Goal: Transaction & Acquisition: Purchase product/service

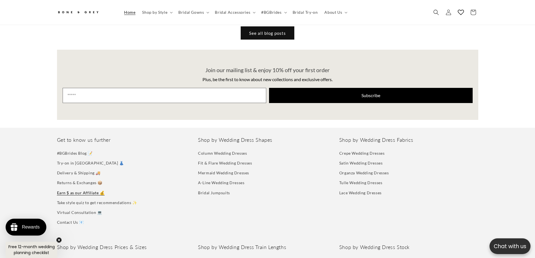
scroll to position [0, 535]
click at [75, 168] on link "Delivery & Shipping 🚚" at bounding box center [79, 173] width 44 height 10
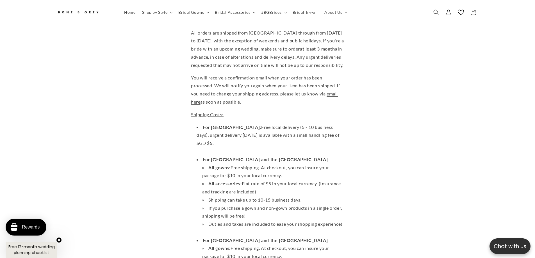
scroll to position [81, 0]
drag, startPoint x: 334, startPoint y: 131, endPoint x: 185, endPoint y: 125, distance: 149.3
drag, startPoint x: 193, startPoint y: 121, endPoint x: 346, endPoint y: 131, distance: 153.0
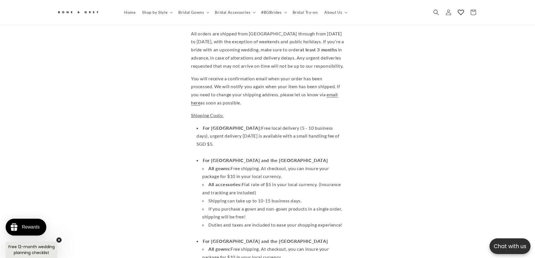
click at [344, 131] on li "For Singapore: Free local delivery (5 - 10 business days), urgent delivery with…" at bounding box center [270, 140] width 147 height 32
drag, startPoint x: 345, startPoint y: 131, endPoint x: 200, endPoint y: 127, distance: 145.2
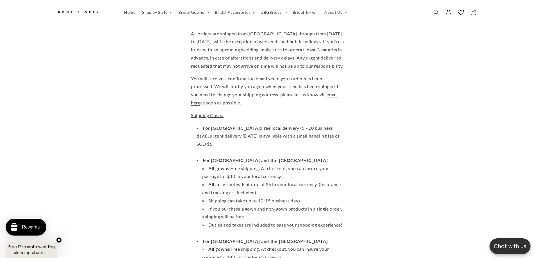
drag, startPoint x: 200, startPoint y: 127, endPoint x: 201, endPoint y: 123, distance: 4.2
click at [200, 126] on li "For Singapore: Free local delivery (5 - 10 business days), urgent delivery with…" at bounding box center [270, 140] width 147 height 32
click at [203, 125] on strong "For Singapore:" at bounding box center [232, 127] width 58 height 5
click at [199, 124] on li "For Singapore: Free local delivery (5 - 10 business days), urgent delivery with…" at bounding box center [270, 140] width 147 height 32
drag, startPoint x: 200, startPoint y: 123, endPoint x: 347, endPoint y: 130, distance: 147.9
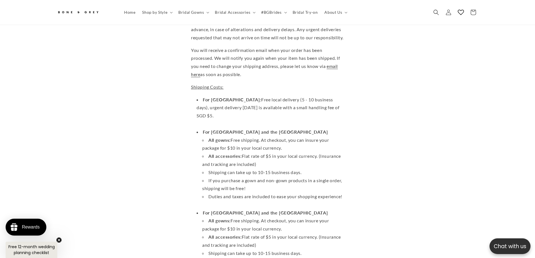
scroll to position [0, 154]
drag, startPoint x: 342, startPoint y: 103, endPoint x: 192, endPoint y: 105, distance: 150.5
click at [324, 100] on li "For Singapore: Free local delivery (5 - 10 business days), urgent delivery with…" at bounding box center [270, 112] width 147 height 32
drag, startPoint x: 192, startPoint y: 104, endPoint x: 351, endPoint y: 103, distance: 158.9
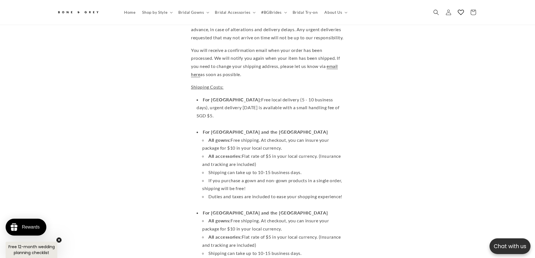
drag, startPoint x: 208, startPoint y: 103, endPoint x: 346, endPoint y: 103, distance: 137.3
click at [344, 103] on li "For Singapore: Free local delivery (5 - 10 business days), urgent delivery with…" at bounding box center [270, 112] width 147 height 32
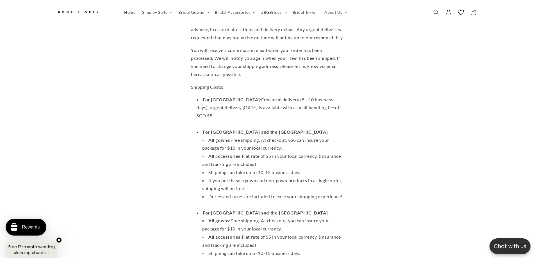
click at [344, 103] on li "For Singapore: Free local delivery (5 - 10 business days), urgent delivery with…" at bounding box center [270, 112] width 147 height 32
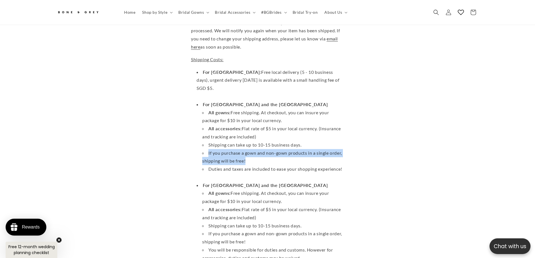
drag, startPoint x: 213, startPoint y: 141, endPoint x: 253, endPoint y: 147, distance: 40.9
click at [253, 149] on li "If you purchase a gown and non-gown products in a single order, shipping will b…" at bounding box center [273, 157] width 142 height 16
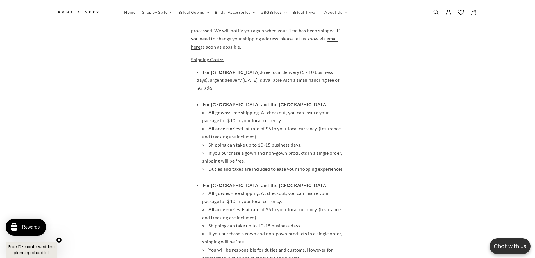
scroll to position [0, 0]
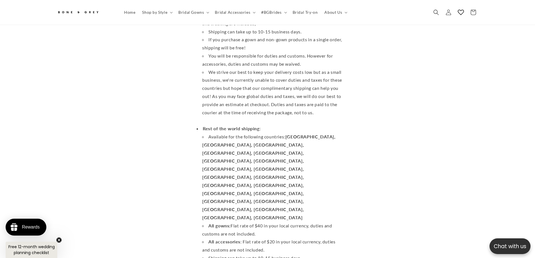
scroll to position [334, 0]
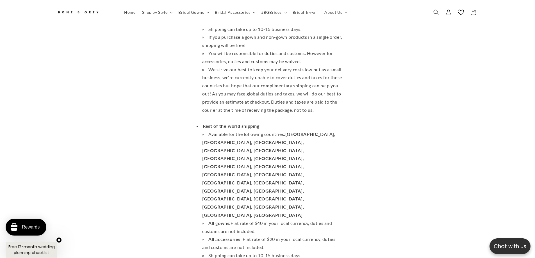
drag, startPoint x: 206, startPoint y: 122, endPoint x: 337, endPoint y: 161, distance: 136.3
click at [337, 161] on ul "Available for the following countries: Belgium, Finland, France, Germany, Hong …" at bounding box center [270, 211] width 147 height 162
click at [337, 219] on li "All gowns: Flat rate of $40 in your local currency, duties and customs are not …" at bounding box center [273, 227] width 142 height 16
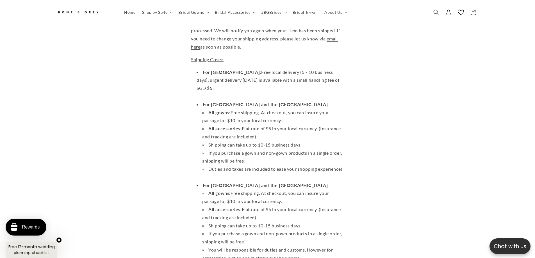
scroll to position [0, 0]
click at [194, 13] on span "Bridal Gowns" at bounding box center [191, 12] width 26 height 5
click at [301, 165] on li "Duties and taxes are included to ease your shopping experience!" at bounding box center [273, 173] width 142 height 16
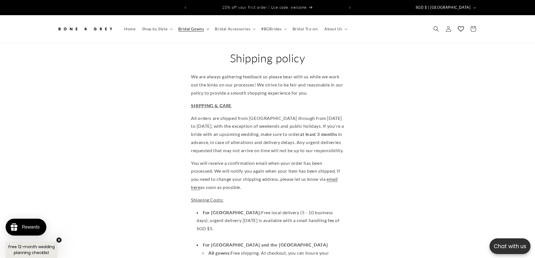
click at [186, 26] on span "Bridal Gowns" at bounding box center [191, 28] width 26 height 5
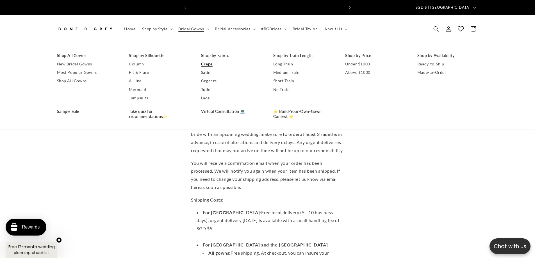
scroll to position [0, 154]
click at [76, 53] on link "Shop All Gowns" at bounding box center [87, 55] width 61 height 8
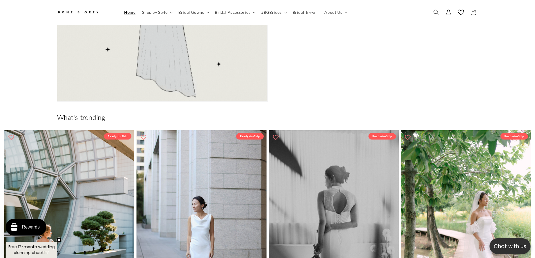
scroll to position [502, 0]
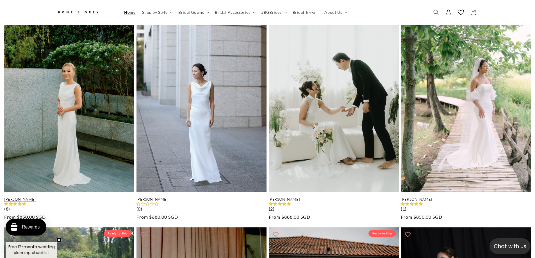
click at [77, 197] on link "Julia" at bounding box center [69, 199] width 130 height 5
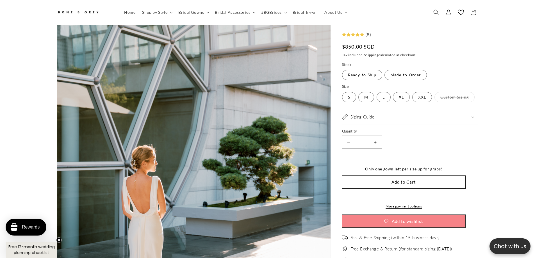
scroll to position [109, 0]
click at [411, 184] on button "Add to Cart" at bounding box center [404, 182] width 124 height 13
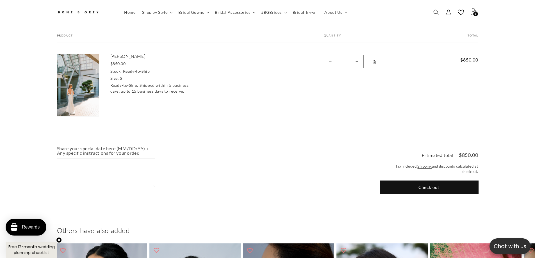
scroll to position [53, 0]
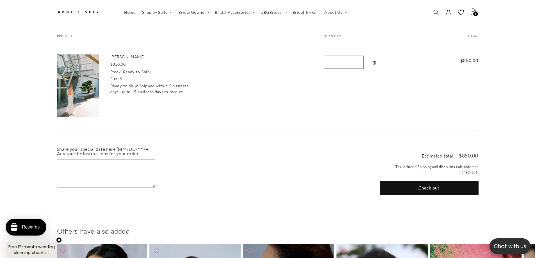
click at [418, 181] on button "Check out" at bounding box center [429, 187] width 98 height 13
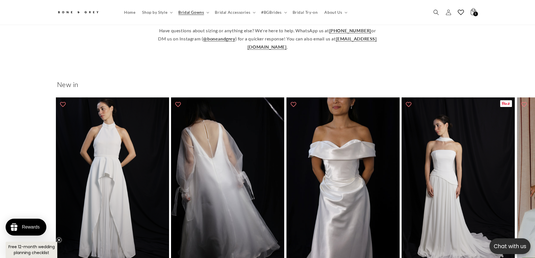
scroll to position [222, 0]
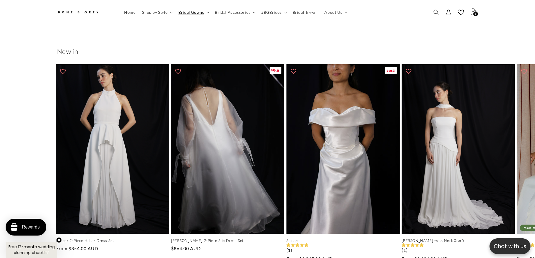
click at [203, 238] on link "Sabrina 2-Piece Slip Dress Set" at bounding box center [227, 240] width 113 height 5
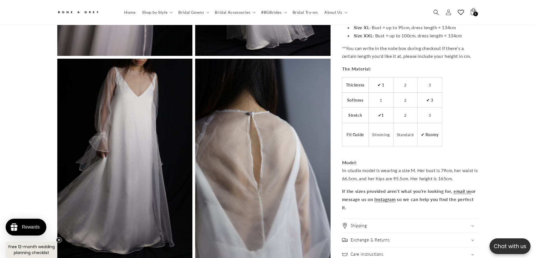
scroll to position [1401, 0]
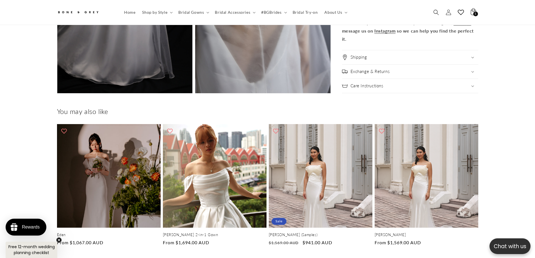
click at [381, 50] on div "Shipping For Canada and the UK: Free shipping for all gowns (delivered within 1…" at bounding box center [410, 57] width 136 height 15
click at [385, 55] on div "Shipping" at bounding box center [410, 58] width 136 height 6
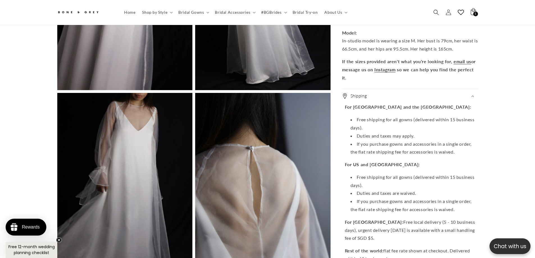
scroll to position [1204, 0]
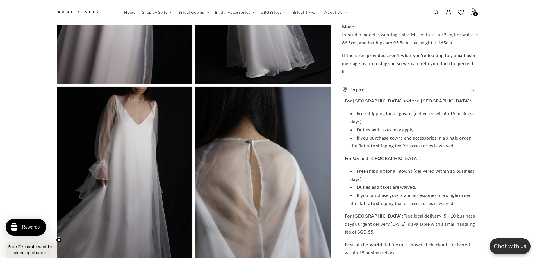
click at [445, 88] on div "Shipping" at bounding box center [410, 90] width 136 height 6
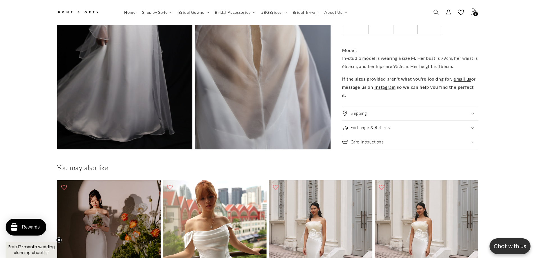
click at [425, 111] on div "Shipping" at bounding box center [410, 114] width 136 height 6
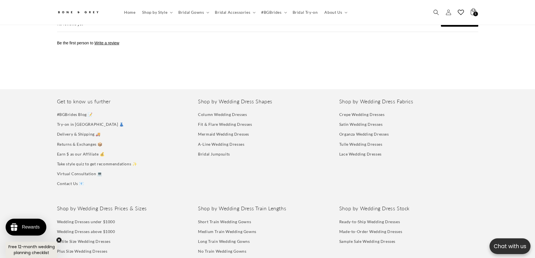
scroll to position [1647, 0]
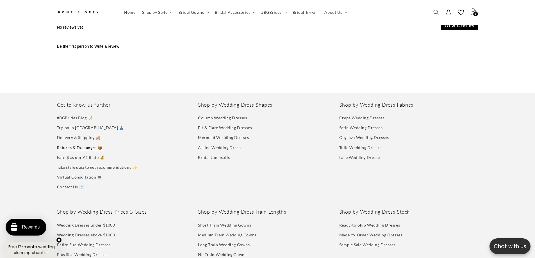
click at [70, 143] on link "Returns & Exchanges 📦" at bounding box center [80, 148] width 46 height 10
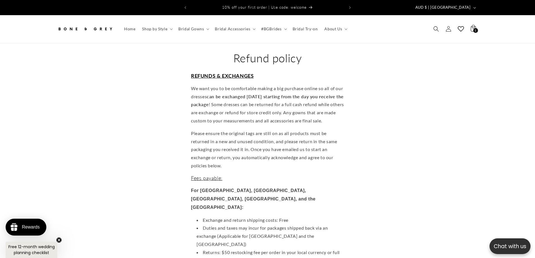
scroll to position [0, 154]
drag, startPoint x: 400, startPoint y: 155, endPoint x: 317, endPoint y: 131, distance: 86.8
drag, startPoint x: 219, startPoint y: 83, endPoint x: 294, endPoint y: 84, distance: 75.0
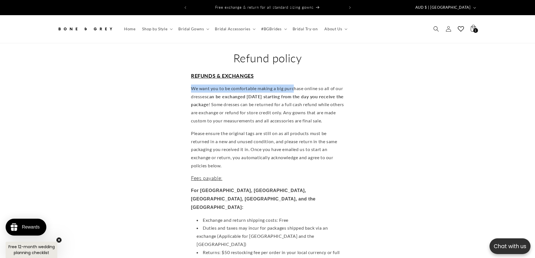
click at [294, 85] on p "We want you to be comfortable making a big purchase online so all of our dresse…" at bounding box center [267, 105] width 153 height 40
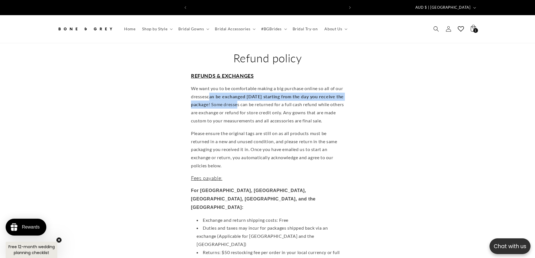
scroll to position [0, 309]
drag, startPoint x: 206, startPoint y: 92, endPoint x: 266, endPoint y: 104, distance: 60.7
click at [266, 104] on p "We want you to be comfortable making a big purchase online so all of our dresse…" at bounding box center [267, 105] width 153 height 40
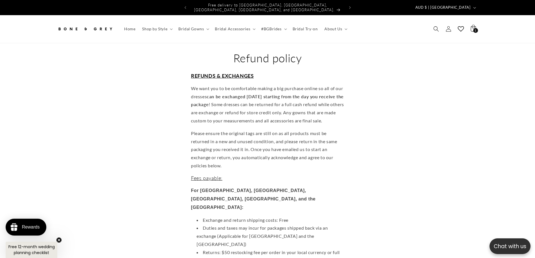
drag, startPoint x: 207, startPoint y: 93, endPoint x: 231, endPoint y: 99, distance: 25.1
click at [231, 99] on p "We want you to be comfortable making a big purchase online so all of our dresse…" at bounding box center [267, 105] width 153 height 40
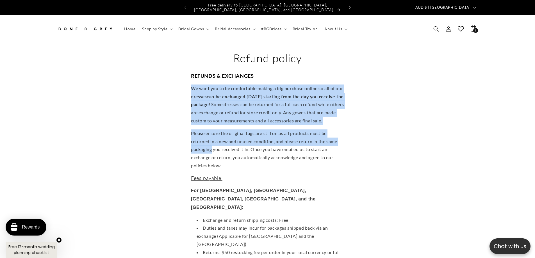
drag, startPoint x: 186, startPoint y: 83, endPoint x: 350, endPoint y: 144, distance: 174.7
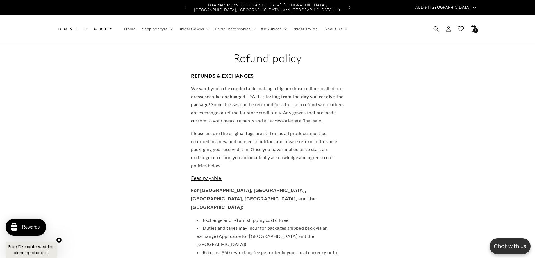
click at [342, 153] on p "Please ensure the original tags are still on as all products must be returned i…" at bounding box center [267, 149] width 153 height 40
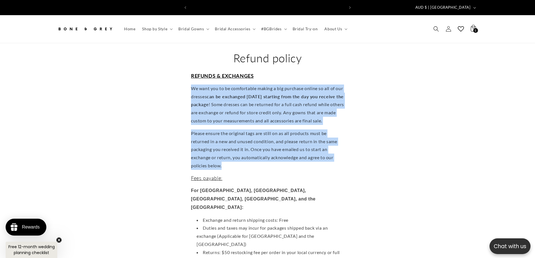
scroll to position [0, 0]
drag, startPoint x: 259, startPoint y: 128, endPoint x: 158, endPoint y: 85, distance: 110.3
drag, startPoint x: 188, startPoint y: 83, endPoint x: 328, endPoint y: 155, distance: 157.5
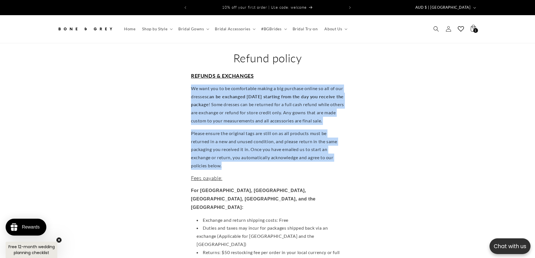
click at [328, 155] on p "Please ensure the original tags are still on as all products must be returned i…" at bounding box center [267, 149] width 153 height 40
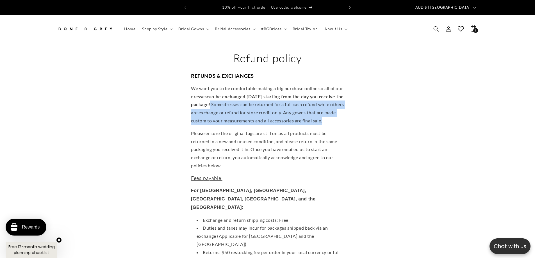
drag, startPoint x: 233, startPoint y: 100, endPoint x: 348, endPoint y: 118, distance: 116.5
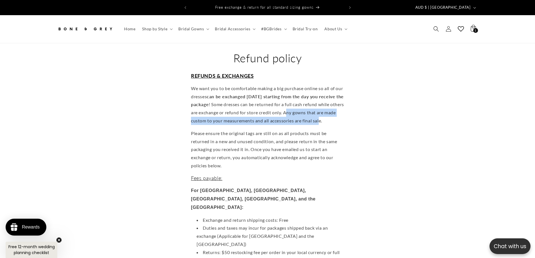
drag, startPoint x: 312, startPoint y: 108, endPoint x: 339, endPoint y: 116, distance: 28.1
click at [339, 116] on p "We want you to be comfortable making a big purchase online so all of our dresse…" at bounding box center [267, 105] width 153 height 40
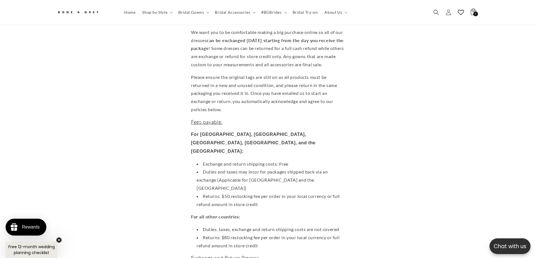
scroll to position [0, 0]
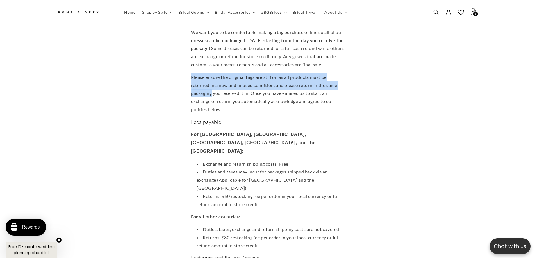
drag, startPoint x: 190, startPoint y: 72, endPoint x: 352, endPoint y: 83, distance: 163.3
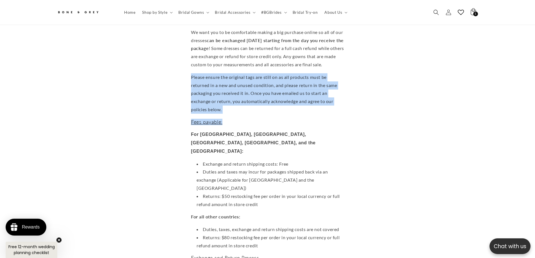
drag, startPoint x: 188, startPoint y: 73, endPoint x: 333, endPoint y: 106, distance: 148.8
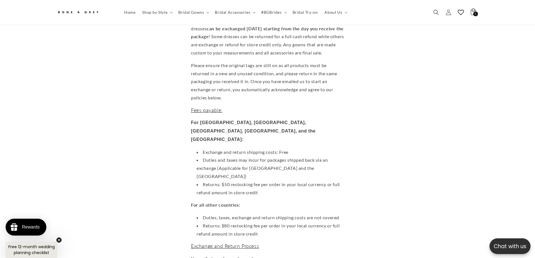
scroll to position [81, 0]
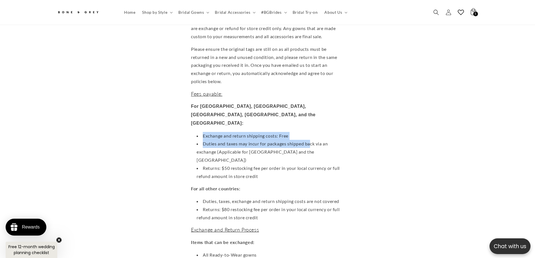
drag, startPoint x: 200, startPoint y: 106, endPoint x: 309, endPoint y: 110, distance: 109.6
click at [309, 132] on ul "Exchange and return shipping costs: Free Duties and taxes may incur for package…" at bounding box center [267, 156] width 153 height 49
click at [309, 140] on li "Duties and taxes may incur for packages shipped back via an exchange (Applicabl…" at bounding box center [270, 152] width 147 height 24
drag, startPoint x: 195, startPoint y: 106, endPoint x: 293, endPoint y: 106, distance: 98.0
click at [293, 132] on li "Exchange and return shipping costs: Free" at bounding box center [270, 136] width 147 height 8
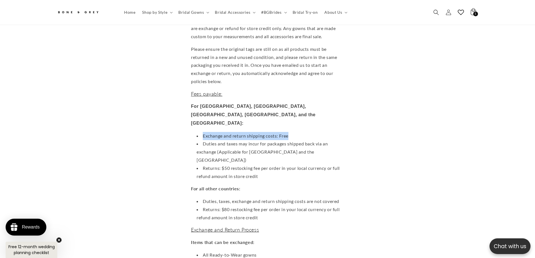
click at [293, 132] on li "Exchange and return shipping costs: Free" at bounding box center [270, 136] width 147 height 8
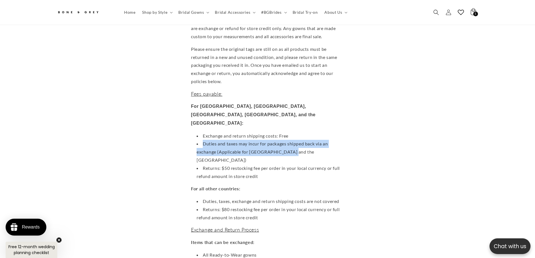
drag, startPoint x: 200, startPoint y: 114, endPoint x: 304, endPoint y: 125, distance: 105.0
click at [304, 140] on li "Duties and taxes may incur for packages shipped back via an exchange (Applicabl…" at bounding box center [270, 152] width 147 height 24
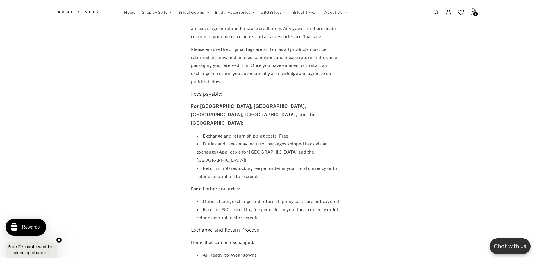
scroll to position [0, 0]
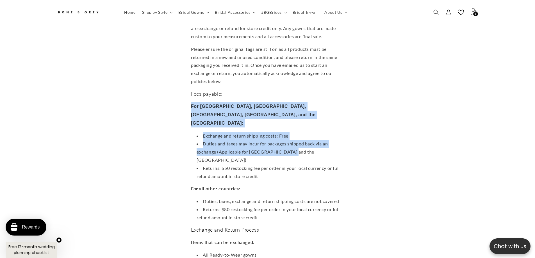
drag, startPoint x: 304, startPoint y: 125, endPoint x: 179, endPoint y: 97, distance: 128.3
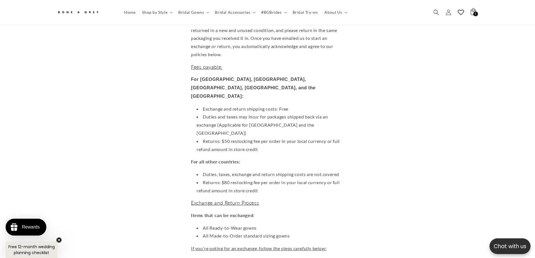
scroll to position [109, 0]
click at [271, 136] on li "Returns: $50 restocking fee per order in your local currency or full refund amo…" at bounding box center [270, 144] width 147 height 16
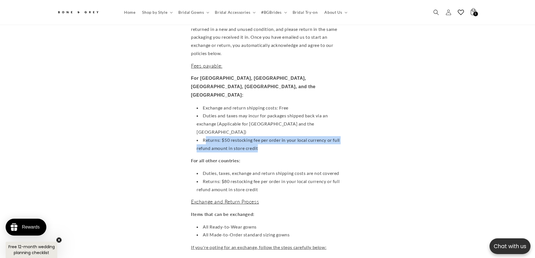
drag, startPoint x: 230, startPoint y: 106, endPoint x: 284, endPoint y: 113, distance: 54.1
click at [284, 136] on li "Returns: $50 restocking fee per order in your local currency or full refund amo…" at bounding box center [270, 144] width 147 height 16
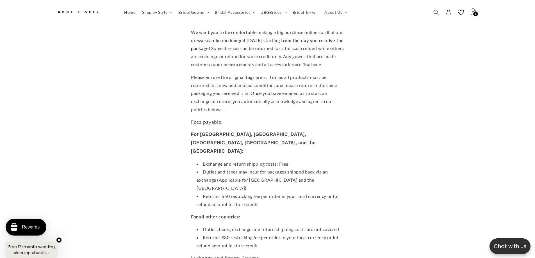
scroll to position [81, 0]
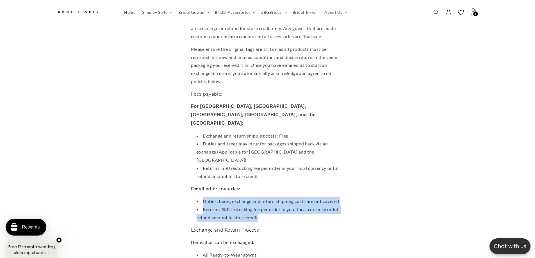
drag, startPoint x: 196, startPoint y: 164, endPoint x: 346, endPoint y: 181, distance: 150.9
click at [344, 197] on ul "Duties, taxes, exchange and return shipping costs are not covered Returns: $80 …" at bounding box center [267, 209] width 153 height 24
click at [344, 206] on li "Returns: $80 restocking fee per order in your local currency or full refund amo…" at bounding box center [270, 214] width 147 height 16
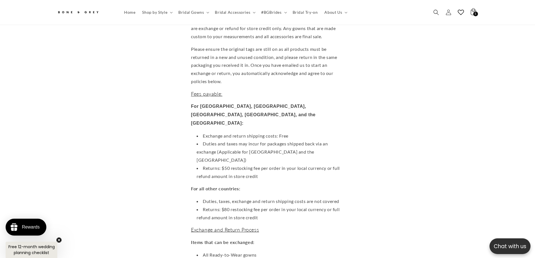
scroll to position [0, 0]
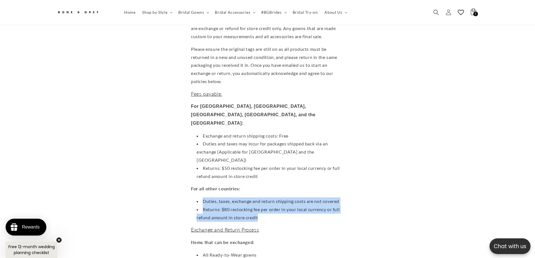
drag, startPoint x: 263, startPoint y: 180, endPoint x: 193, endPoint y: 164, distance: 71.8
click at [193, 197] on ul "Duties, taxes, exchange and return shipping costs are not covered Returns: $80 …" at bounding box center [267, 209] width 153 height 24
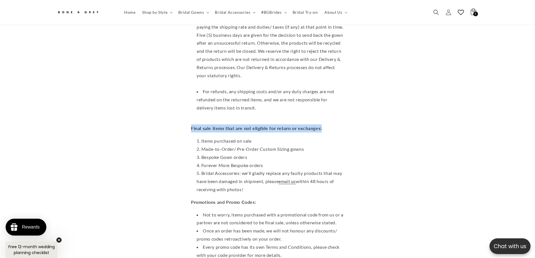
drag, startPoint x: 188, startPoint y: 82, endPoint x: 335, endPoint y: 87, distance: 146.9
click at [335, 117] on p "Final sale items that are not eligible for return or exchanges:" at bounding box center [267, 125] width 153 height 16
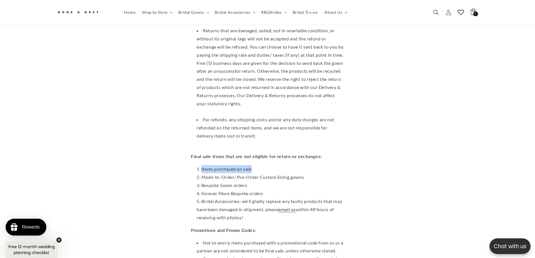
scroll to position [0, 154]
drag, startPoint x: 193, startPoint y: 122, endPoint x: 268, endPoint y: 122, distance: 75.3
click at [267, 165] on ol "Items purchased on sale Made-to-Order/ Pre-Order Custom Sizing gowns Bespoke Go…" at bounding box center [267, 193] width 153 height 57
click at [268, 165] on li "Items purchased on sale" at bounding box center [270, 169] width 147 height 8
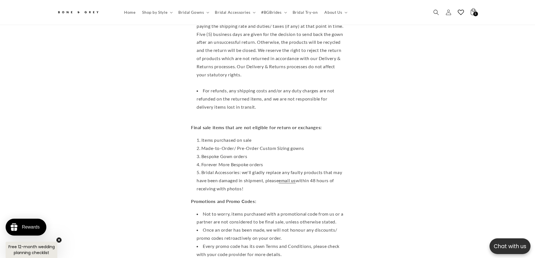
scroll to position [980, 0]
drag, startPoint x: 198, startPoint y: 102, endPoint x: 311, endPoint y: 104, distance: 112.9
click at [311, 145] on li "Made-to-Order/ Pre-Order Custom Sizing gowns" at bounding box center [270, 149] width 147 height 8
click at [312, 145] on li "Made-to-Order/ Pre-Order Custom Sizing gowns" at bounding box center [270, 149] width 147 height 8
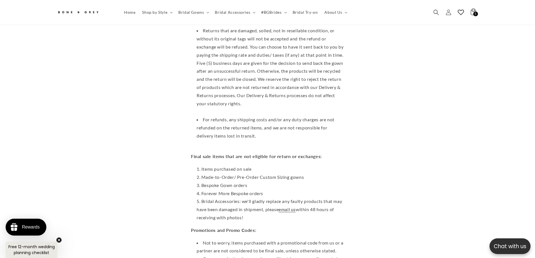
scroll to position [0, 309]
drag, startPoint x: 199, startPoint y: 130, endPoint x: 324, endPoint y: 134, distance: 124.7
click at [324, 173] on li "Made-to-Order/ Pre-Order Custom Sizing gowns" at bounding box center [270, 177] width 147 height 8
click at [231, 173] on li "Made-to-Order/ Pre-Order Custom Sizing gowns" at bounding box center [270, 177] width 147 height 8
click at [234, 173] on li "Made-to-Order/ Pre-Order Custom Sizing gowns" at bounding box center [270, 177] width 147 height 8
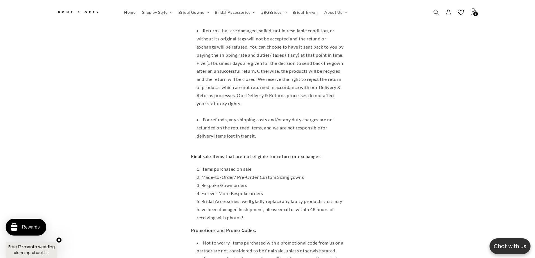
scroll to position [0, 0]
drag, startPoint x: 305, startPoint y: 132, endPoint x: 201, endPoint y: 130, distance: 103.9
click at [201, 173] on li "Made-to-Order/ Pre-Order Custom Sizing gowns" at bounding box center [270, 177] width 147 height 8
drag, startPoint x: 200, startPoint y: 131, endPoint x: 311, endPoint y: 128, distance: 111.8
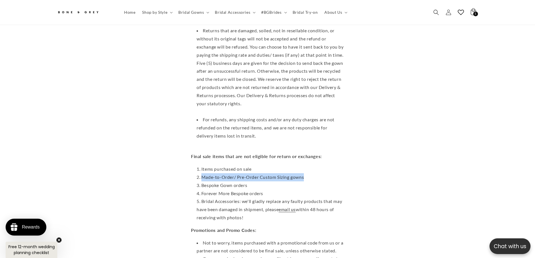
click at [311, 173] on li "Made-to-Order/ Pre-Order Custom Sizing gowns" at bounding box center [270, 177] width 147 height 8
drag, startPoint x: 199, startPoint y: 131, endPoint x: 309, endPoint y: 132, distance: 109.8
click at [309, 173] on li "Made-to-Order/ Pre-Order Custom Sizing gowns" at bounding box center [270, 177] width 147 height 8
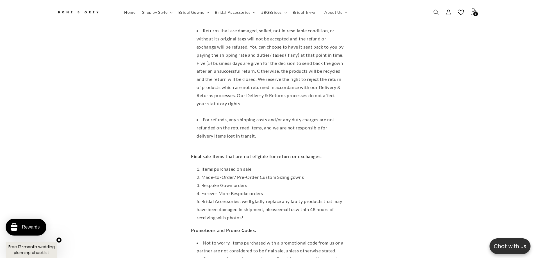
scroll to position [0, 154]
drag, startPoint x: 213, startPoint y: 138, endPoint x: 250, endPoint y: 139, distance: 37.4
click at [250, 181] on li "Bespoke Gown orders" at bounding box center [270, 185] width 147 height 8
drag, startPoint x: 200, startPoint y: 147, endPoint x: 262, endPoint y: 148, distance: 61.5
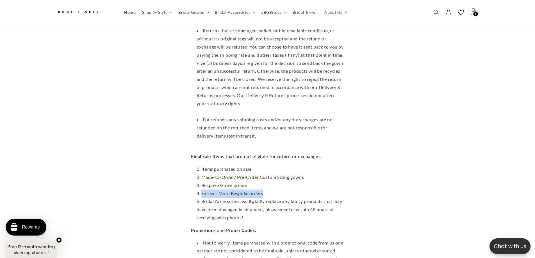
click at [262, 190] on li "Forever More Bespoke orders" at bounding box center [270, 194] width 147 height 8
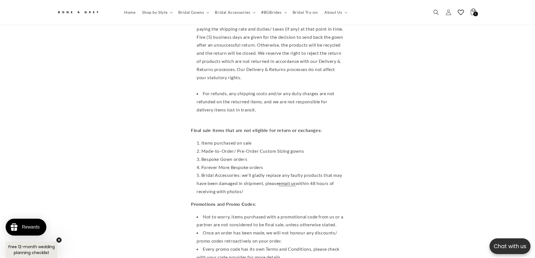
scroll to position [980, 0]
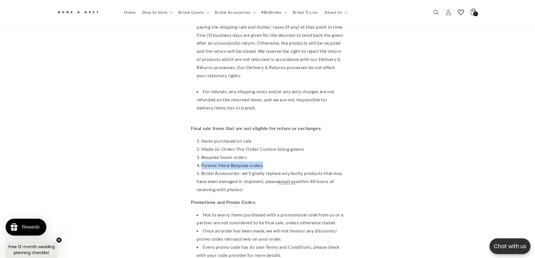
drag, startPoint x: 199, startPoint y: 120, endPoint x: 269, endPoint y: 120, distance: 70.5
click at [269, 161] on li "Forever More Bespoke orders" at bounding box center [270, 165] width 147 height 8
drag, startPoint x: 241, startPoint y: 126, endPoint x: 256, endPoint y: 140, distance: 20.3
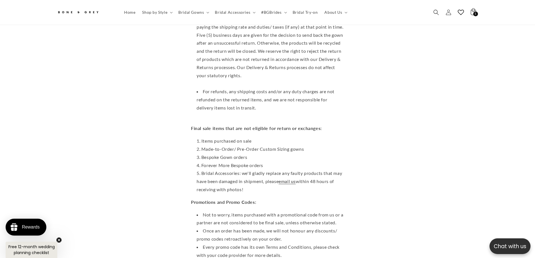
click at [256, 169] on li "Bridal Accessories: we'll gladly replace any faulty products that may have been…" at bounding box center [270, 181] width 147 height 24
drag, startPoint x: 240, startPoint y: 129, endPoint x: 254, endPoint y: 142, distance: 19.3
click at [254, 169] on li "Bridal Accessories: we'll gladly replace any faulty products that may have been…" at bounding box center [270, 181] width 147 height 24
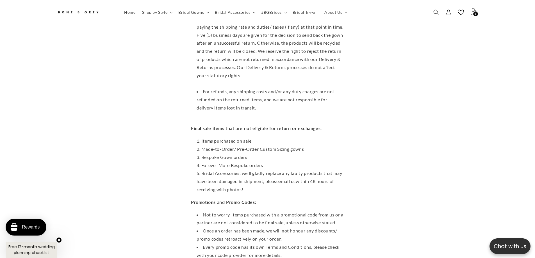
click at [254, 169] on li "Bridal Accessories: we'll gladly replace any faulty products that may have been…" at bounding box center [270, 181] width 147 height 24
drag, startPoint x: 240, startPoint y: 128, endPoint x: 252, endPoint y: 143, distance: 19.5
click at [252, 169] on li "Bridal Accessories: we'll gladly replace any faulty products that may have been…" at bounding box center [270, 181] width 147 height 24
drag, startPoint x: 241, startPoint y: 128, endPoint x: 248, endPoint y: 143, distance: 15.8
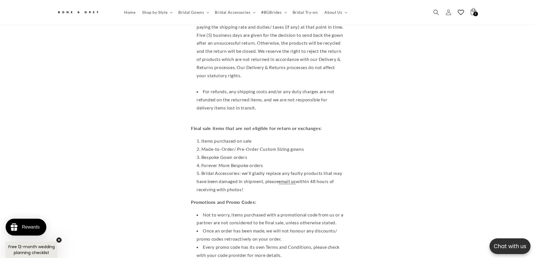
click at [249, 169] on li "Bridal Accessories: we'll gladly replace any faulty products that may have been…" at bounding box center [270, 181] width 147 height 24
click at [247, 169] on li "Bridal Accessories: we'll gladly replace any faulty products that may have been…" at bounding box center [270, 181] width 147 height 24
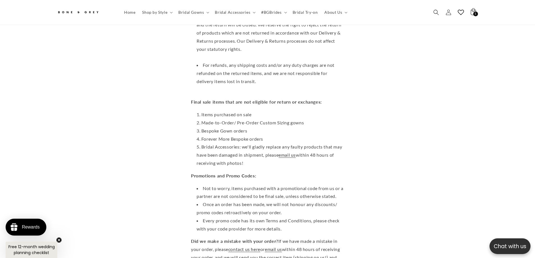
scroll to position [1008, 0]
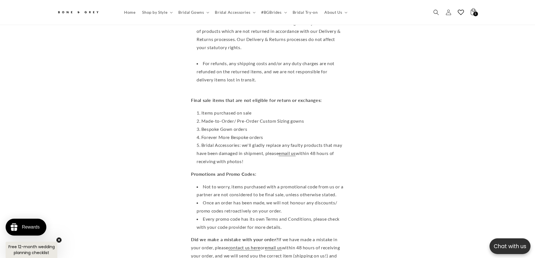
drag, startPoint x: 188, startPoint y: 129, endPoint x: 265, endPoint y: 129, distance: 76.7
click at [265, 170] on p "Promotions and Promo Codes:" at bounding box center [267, 174] width 153 height 8
drag, startPoint x: 198, startPoint y: 142, endPoint x: 306, endPoint y: 145, distance: 107.9
click at [306, 183] on li "Not to worry, items purchased with a promotional code from us or a partner are …" at bounding box center [270, 191] width 147 height 16
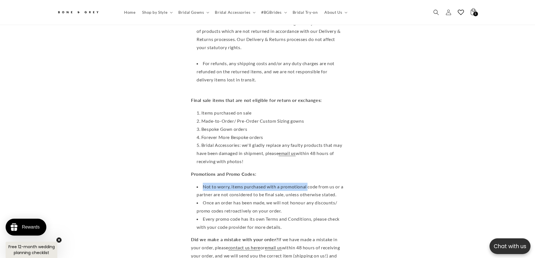
click at [306, 183] on li "Not to worry, items purchased with a promotional code from us or a partner are …" at bounding box center [270, 191] width 147 height 16
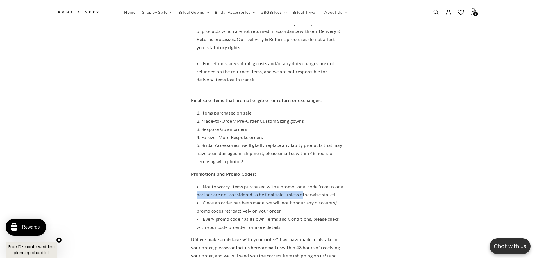
drag, startPoint x: 194, startPoint y: 149, endPoint x: 301, endPoint y: 150, distance: 106.4
click at [301, 183] on li "Not to worry, items purchased with a promotional code from us or a partner are …" at bounding box center [270, 191] width 147 height 16
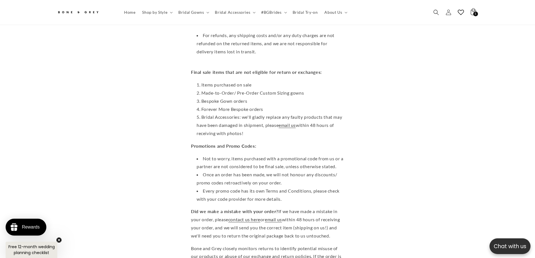
scroll to position [0, 0]
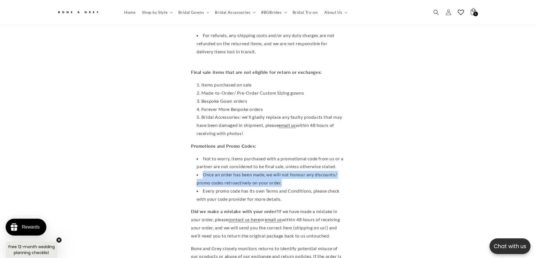
drag, startPoint x: 220, startPoint y: 129, endPoint x: 293, endPoint y: 138, distance: 73.0
click at [293, 171] on li "Once an order has been made, we will not honour any discounts/ promo codes retr…" at bounding box center [270, 179] width 147 height 16
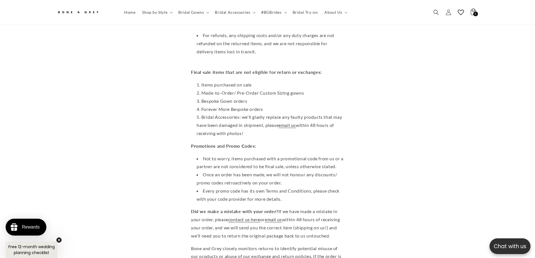
scroll to position [0, 154]
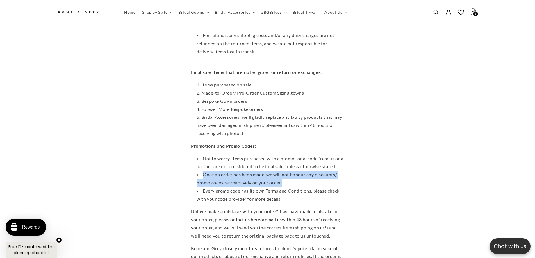
drag, startPoint x: 199, startPoint y: 129, endPoint x: 293, endPoint y: 138, distance: 93.9
click at [293, 171] on li "Once an order has been made, we will not honour any discounts/ promo codes retr…" at bounding box center [270, 179] width 147 height 16
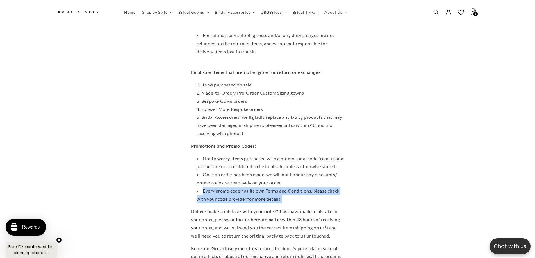
drag, startPoint x: 283, startPoint y: 154, endPoint x: 198, endPoint y: 144, distance: 85.5
click at [198, 187] on li "Every promo code has its own Terms and Conditions, please check with your code …" at bounding box center [270, 195] width 147 height 16
click at [199, 187] on li "Every promo code has its own Terms and Conditions, please check with your code …" at bounding box center [270, 195] width 147 height 16
click at [201, 187] on li "Every promo code has its own Terms and Conditions, please check with your code …" at bounding box center [270, 195] width 147 height 16
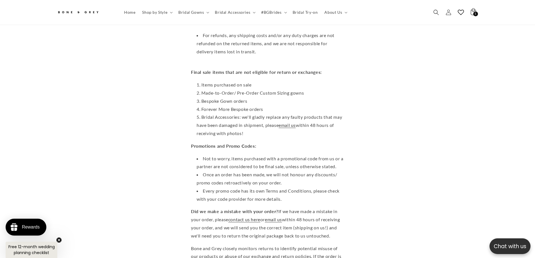
scroll to position [0, 309]
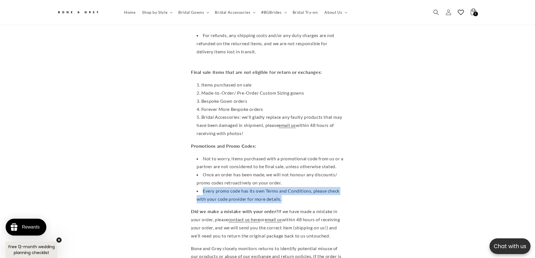
drag, startPoint x: 199, startPoint y: 146, endPoint x: 342, endPoint y: 157, distance: 144.2
click at [342, 187] on li "Every promo code has its own Terms and Conditions, please check with your code …" at bounding box center [270, 195] width 147 height 16
click at [343, 187] on li "Every promo code has its own Terms and Conditions, please check with your code …" at bounding box center [270, 195] width 147 height 16
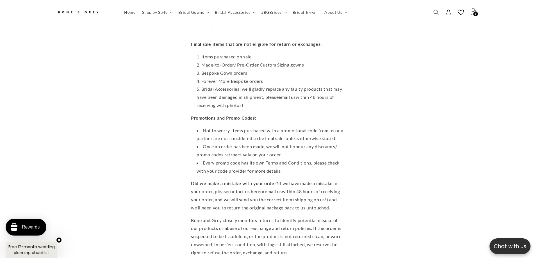
scroll to position [0, 154]
click at [335, 179] on p "Did we make a mistake with your order? If we have made a mistake in your order,…" at bounding box center [267, 195] width 153 height 32
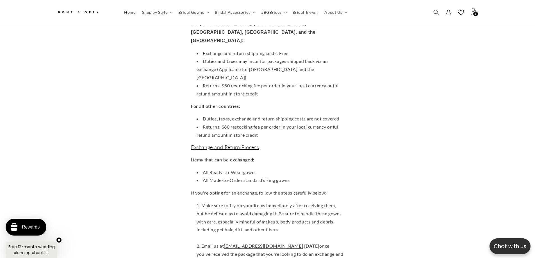
scroll to position [165, 0]
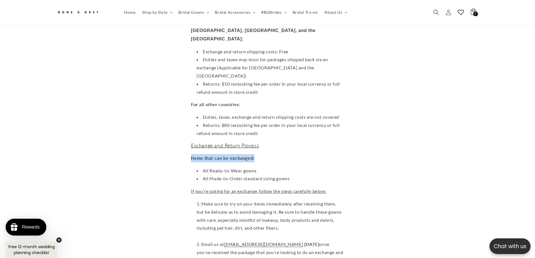
drag, startPoint x: 189, startPoint y: 121, endPoint x: 251, endPoint y: 120, distance: 62.1
click at [251, 155] on strong "Items that can be exchanged:" at bounding box center [222, 157] width 63 height 5
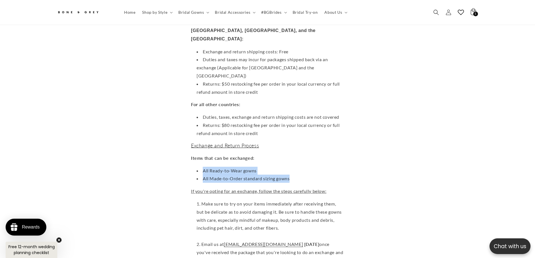
drag, startPoint x: 198, startPoint y: 135, endPoint x: 313, endPoint y: 138, distance: 114.3
click at [313, 167] on ul "All Ready-to-Wear gowns All Made-to-Order standard sizing gowns" at bounding box center [267, 175] width 153 height 16
click at [313, 175] on li "All Made-to-Order standard sizing gowns" at bounding box center [270, 179] width 147 height 8
drag, startPoint x: 218, startPoint y: 133, endPoint x: 296, endPoint y: 139, distance: 78.3
click at [296, 167] on ul "All Ready-to-Wear gowns All Made-to-Order standard sizing gowns" at bounding box center [267, 175] width 153 height 16
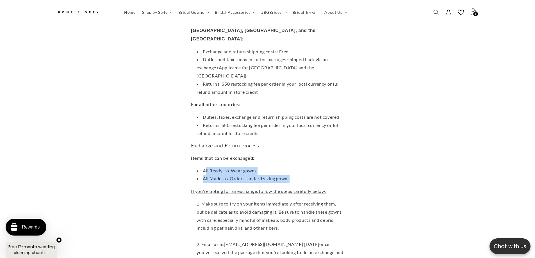
click at [296, 175] on li "All Made-to-Order standard sizing gowns" at bounding box center [270, 179] width 147 height 8
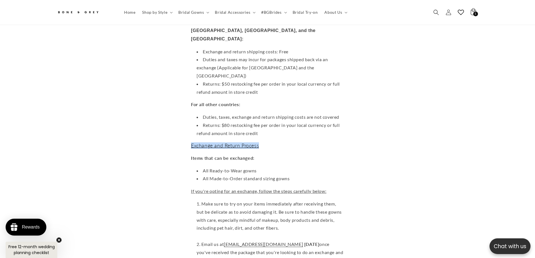
drag, startPoint x: 185, startPoint y: 108, endPoint x: 265, endPoint y: 111, distance: 80.1
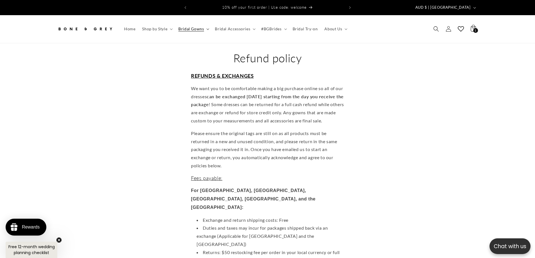
click at [199, 23] on summary "Bridal Gowns" at bounding box center [193, 29] width 37 height 12
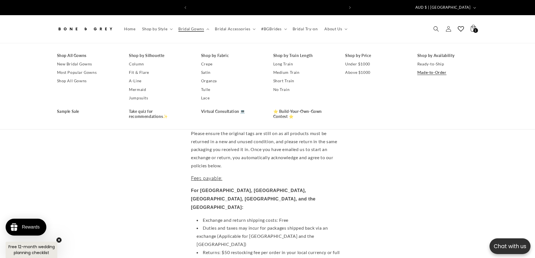
scroll to position [0, 154]
click at [429, 68] on link "Made-to-Order" at bounding box center [447, 72] width 61 height 8
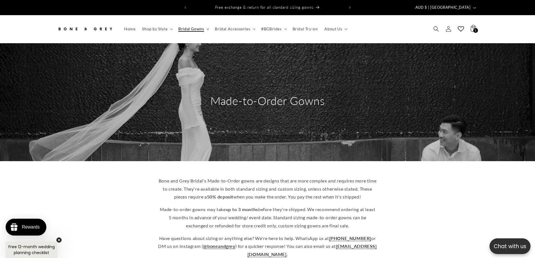
click at [188, 26] on span "Bridal Gowns" at bounding box center [191, 28] width 26 height 5
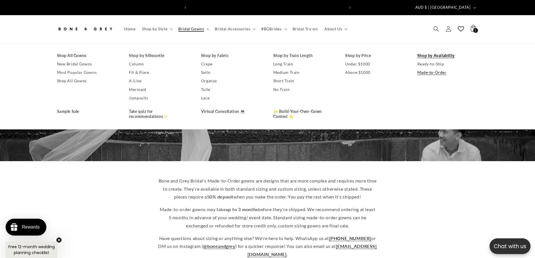
click at [428, 51] on link "Shop by Availability" at bounding box center [447, 55] width 61 height 8
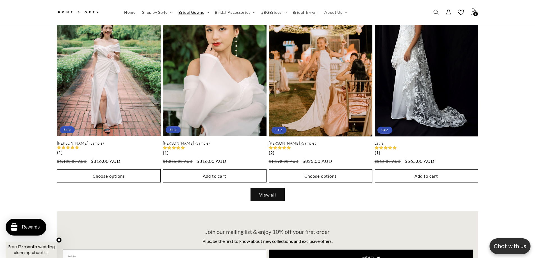
scroll to position [1092, 0]
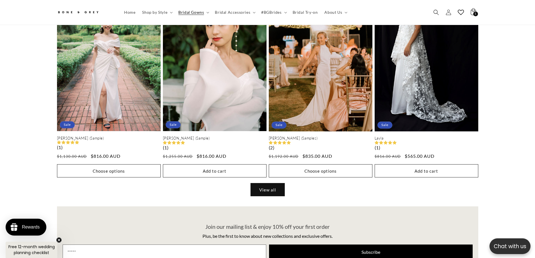
drag, startPoint x: 45, startPoint y: 184, endPoint x: 327, endPoint y: 192, distance: 282.6
click at [327, 192] on div "Sample Sale [PERSON_NAME] (Sample) Sale Ready-to-Ship [PERSON_NAME] (Sample) (1…" at bounding box center [267, 77] width 535 height 258
drag, startPoint x: 289, startPoint y: 181, endPoint x: 350, endPoint y: 194, distance: 62.3
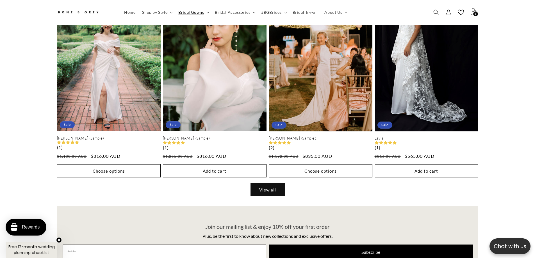
click at [345, 195] on div "Sample Sale [PERSON_NAME] (Sample) Sale Ready-to-Ship [PERSON_NAME] (Sample) (1…" at bounding box center [267, 77] width 535 height 258
click at [366, 193] on div "Sample Sale [PERSON_NAME] (Sample) Sale Ready-to-Ship [PERSON_NAME] (Sample) (1…" at bounding box center [267, 77] width 535 height 258
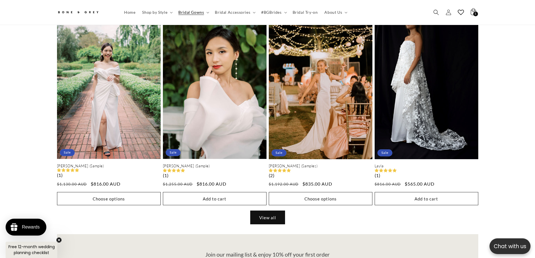
click at [262, 213] on link "View all" at bounding box center [267, 217] width 34 height 13
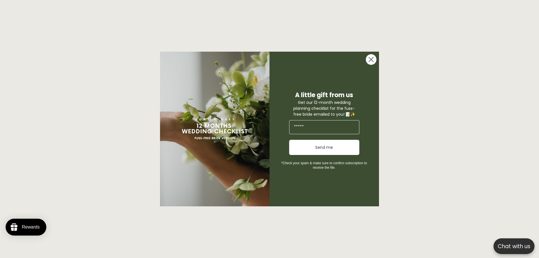
click at [368, 62] on circle "Close dialog" at bounding box center [371, 59] width 11 height 11
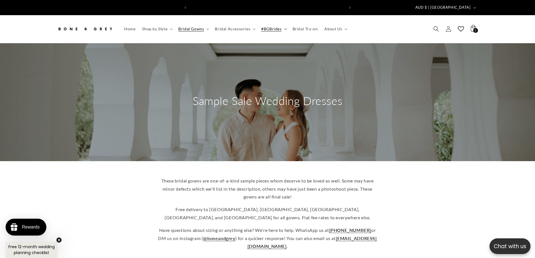
scroll to position [0, 309]
click at [191, 26] on span "Bridal Gowns" at bounding box center [191, 28] width 26 height 5
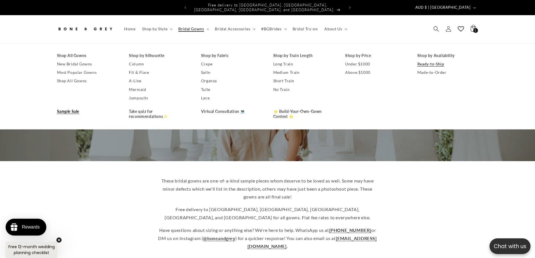
click at [435, 60] on link "Ready-to-Ship" at bounding box center [447, 64] width 61 height 8
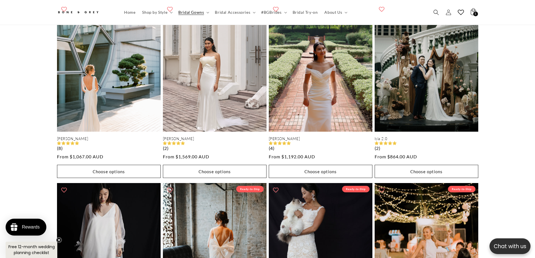
scroll to position [250, 0]
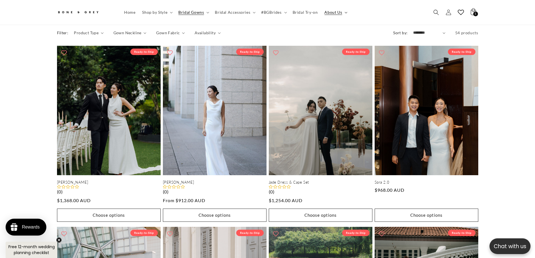
click at [324, 12] on span "About Us" at bounding box center [333, 12] width 18 height 5
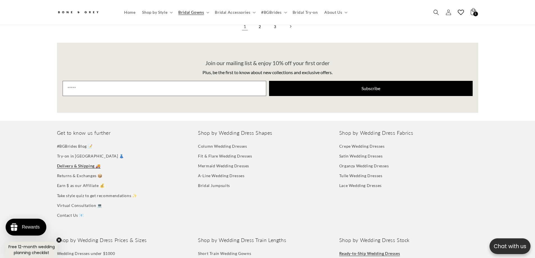
scroll to position [0, 0]
drag, startPoint x: 75, startPoint y: 171, endPoint x: 69, endPoint y: 169, distance: 6.3
click at [74, 171] on link "Returns & Exchanges 📦" at bounding box center [80, 176] width 46 height 10
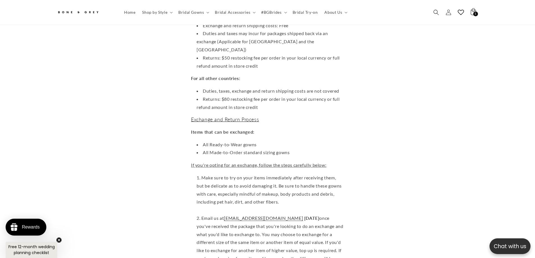
scroll to position [193, 0]
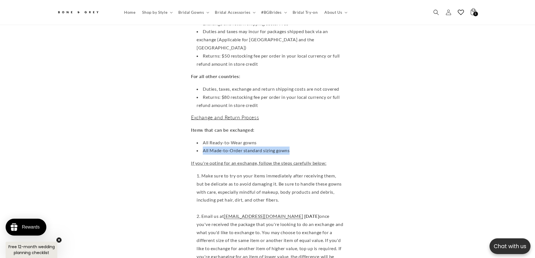
drag, startPoint x: 202, startPoint y: 113, endPoint x: 294, endPoint y: 117, distance: 92.5
click at [294, 147] on li "All Made-to-Order standard sizing gowns" at bounding box center [270, 151] width 147 height 8
drag, startPoint x: 295, startPoint y: 111, endPoint x: 193, endPoint y: 110, distance: 101.4
click at [193, 139] on ul "All Ready-to-Wear gowns All Made-to-Order standard sizing gowns" at bounding box center [267, 147] width 153 height 16
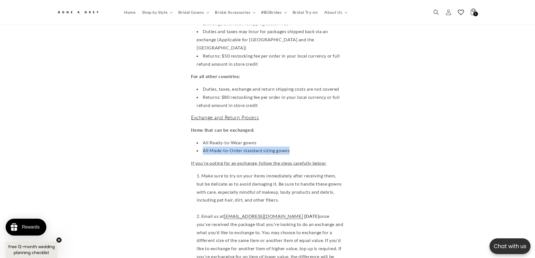
click at [202, 147] on li "All Made-to-Order standard sizing gowns" at bounding box center [270, 151] width 147 height 8
drag, startPoint x: 198, startPoint y: 113, endPoint x: 289, endPoint y: 115, distance: 91.6
click at [289, 147] on li "All Made-to-Order standard sizing gowns" at bounding box center [270, 151] width 147 height 8
drag, startPoint x: 290, startPoint y: 111, endPoint x: 301, endPoint y: 115, distance: 11.9
click at [289, 147] on li "All Made-to-Order standard sizing gowns" at bounding box center [270, 151] width 147 height 8
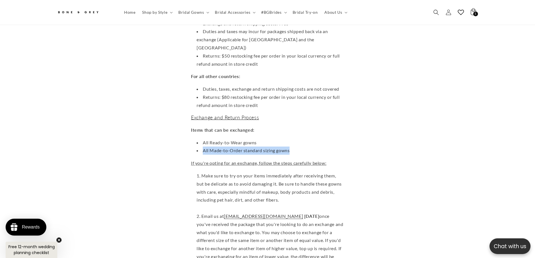
scroll to position [0, 0]
click at [201, 147] on li "All Made-to-Order standard sizing gowns" at bounding box center [270, 151] width 147 height 8
drag, startPoint x: 198, startPoint y: 113, endPoint x: 297, endPoint y: 116, distance: 99.7
click at [297, 147] on li "All Made-to-Order standard sizing gowns" at bounding box center [270, 151] width 147 height 8
click at [290, 147] on li "All Made-to-Order standard sizing gowns" at bounding box center [270, 151] width 147 height 8
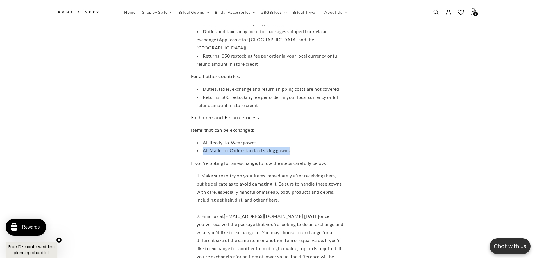
drag, startPoint x: 200, startPoint y: 113, endPoint x: 300, endPoint y: 113, distance: 99.4
click at [300, 147] on li "All Made-to-Order standard sizing gowns" at bounding box center [270, 151] width 147 height 8
drag, startPoint x: 291, startPoint y: 113, endPoint x: 197, endPoint y: 115, distance: 94.4
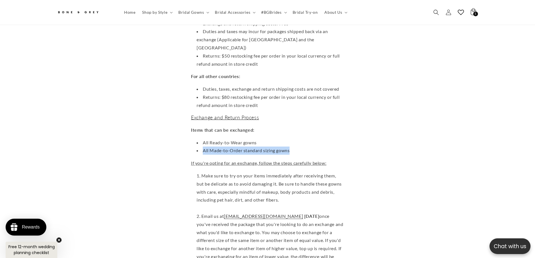
click at [197, 147] on li "All Made-to-Order standard sizing gowns" at bounding box center [270, 151] width 147 height 8
drag, startPoint x: 200, startPoint y: 113, endPoint x: 293, endPoint y: 114, distance: 92.9
click at [293, 147] on li "All Made-to-Order standard sizing gowns" at bounding box center [270, 151] width 147 height 8
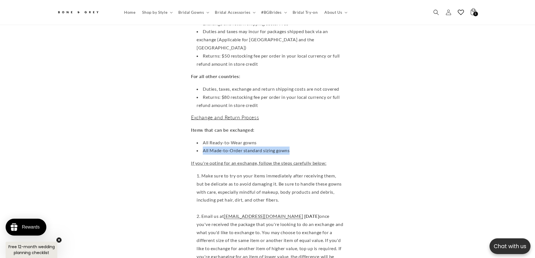
click at [293, 147] on li "All Made-to-Order standard sizing gowns" at bounding box center [270, 151] width 147 height 8
drag, startPoint x: 290, startPoint y: 114, endPoint x: 193, endPoint y: 114, distance: 97.2
click at [193, 139] on ul "All Ready-to-Wear gowns All Made-to-Order standard sizing gowns" at bounding box center [267, 147] width 153 height 16
click at [198, 147] on li "All Made-to-Order standard sizing gowns" at bounding box center [270, 151] width 147 height 8
drag, startPoint x: 200, startPoint y: 112, endPoint x: 287, endPoint y: 114, distance: 87.1
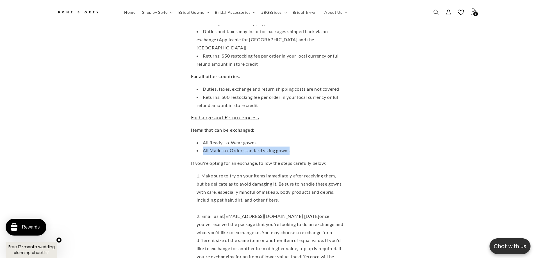
click at [287, 147] on li "All Made-to-Order standard sizing gowns" at bounding box center [270, 151] width 147 height 8
drag, startPoint x: 294, startPoint y: 113, endPoint x: 195, endPoint y: 113, distance: 99.7
click at [197, 147] on li "All Made-to-Order standard sizing gowns" at bounding box center [270, 151] width 147 height 8
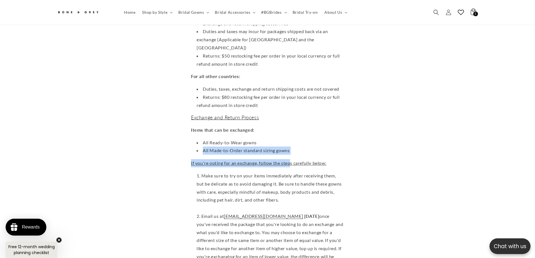
drag, startPoint x: 198, startPoint y: 113, endPoint x: 288, endPoint y: 118, distance: 89.7
click at [289, 147] on li "All Made-to-Order standard sizing gowns" at bounding box center [270, 151] width 147 height 8
drag, startPoint x: 238, startPoint y: 113, endPoint x: 199, endPoint y: 113, distance: 39.0
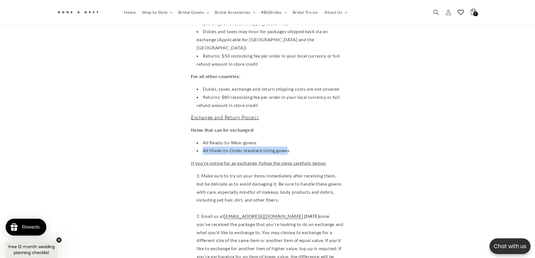
click at [199, 147] on li "All Made-to-Order standard sizing gowns" at bounding box center [270, 151] width 147 height 8
drag, startPoint x: 198, startPoint y: 112, endPoint x: 312, endPoint y: 117, distance: 113.6
click at [312, 147] on li "All Made-to-Order standard sizing gowns" at bounding box center [270, 151] width 147 height 8
click at [300, 147] on li "All Made-to-Order standard sizing gowns" at bounding box center [270, 151] width 147 height 8
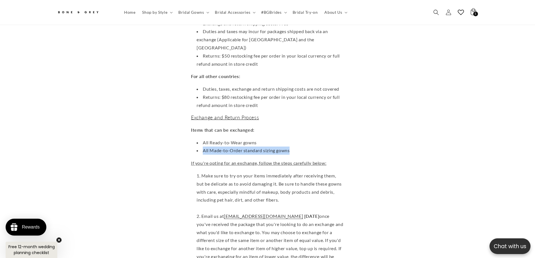
drag, startPoint x: 270, startPoint y: 113, endPoint x: 189, endPoint y: 112, distance: 80.9
click at [191, 139] on ul "All Ready-to-Wear gowns All Made-to-Order standard sizing gowns" at bounding box center [267, 147] width 153 height 16
click at [201, 147] on li "All Made-to-Order standard sizing gowns" at bounding box center [270, 151] width 147 height 8
drag, startPoint x: 201, startPoint y: 114, endPoint x: 289, endPoint y: 114, distance: 87.9
click at [289, 147] on li "All Made-to-Order standard sizing gowns" at bounding box center [270, 151] width 147 height 8
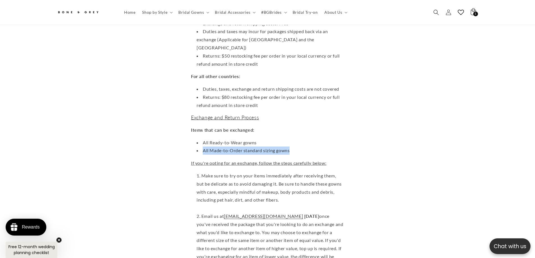
click at [289, 147] on li "All Made-to-Order standard sizing gowns" at bounding box center [270, 151] width 147 height 8
drag, startPoint x: 293, startPoint y: 115, endPoint x: 200, endPoint y: 115, distance: 92.7
click at [202, 147] on li "All Made-to-Order standard sizing gowns" at bounding box center [270, 151] width 147 height 8
click at [200, 147] on li "All Made-to-Order standard sizing gowns" at bounding box center [270, 151] width 147 height 8
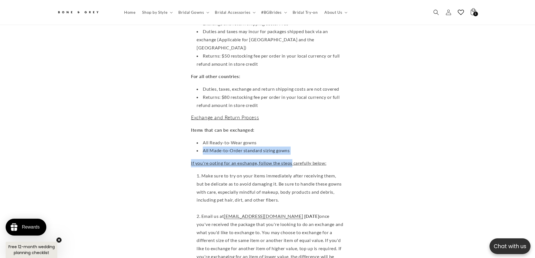
drag, startPoint x: 200, startPoint y: 115, endPoint x: 281, endPoint y: 118, distance: 80.4
click at [291, 147] on li "All Made-to-Order standard sizing gowns" at bounding box center [270, 151] width 147 height 8
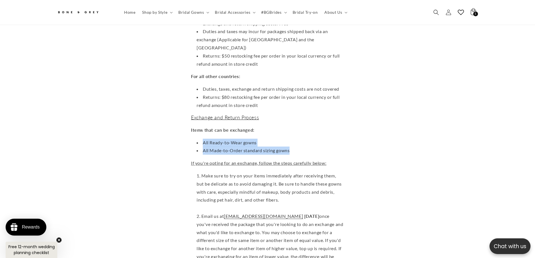
scroll to position [0, 309]
drag, startPoint x: 296, startPoint y: 114, endPoint x: 193, endPoint y: 102, distance: 103.1
click at [193, 139] on ul "All Ready-to-Wear gowns All Made-to-Order standard sizing gowns" at bounding box center [267, 147] width 153 height 16
click at [200, 139] on li "All Ready-to-Wear gowns" at bounding box center [270, 143] width 147 height 8
drag, startPoint x: 195, startPoint y: 112, endPoint x: 298, endPoint y: 115, distance: 103.4
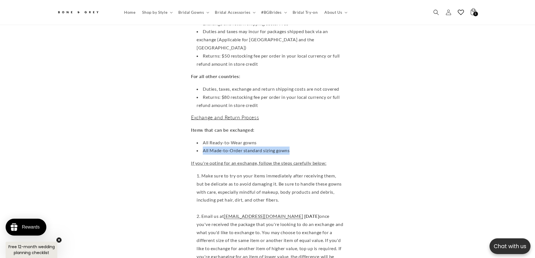
click at [298, 147] on li "All Made-to-Order standard sizing gowns" at bounding box center [270, 151] width 147 height 8
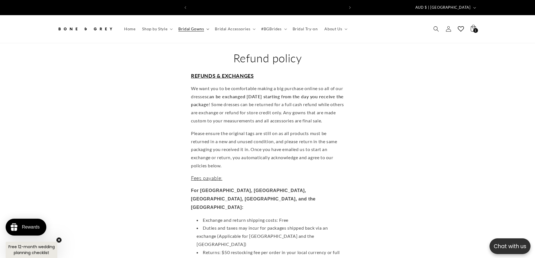
scroll to position [0, 0]
click at [201, 29] on summary "Bridal Gowns" at bounding box center [193, 29] width 37 height 12
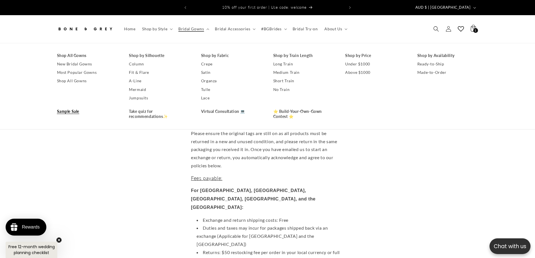
click at [69, 107] on link "Sample Sale" at bounding box center [87, 111] width 61 height 8
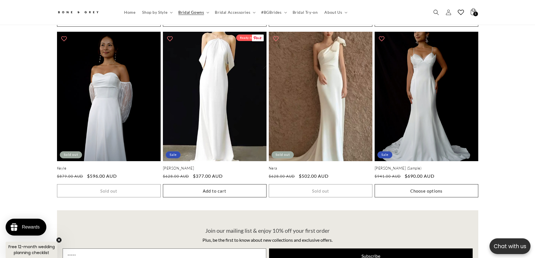
scroll to position [0, 154]
